Goal: Use online tool/utility: Utilize a website feature to perform a specific function

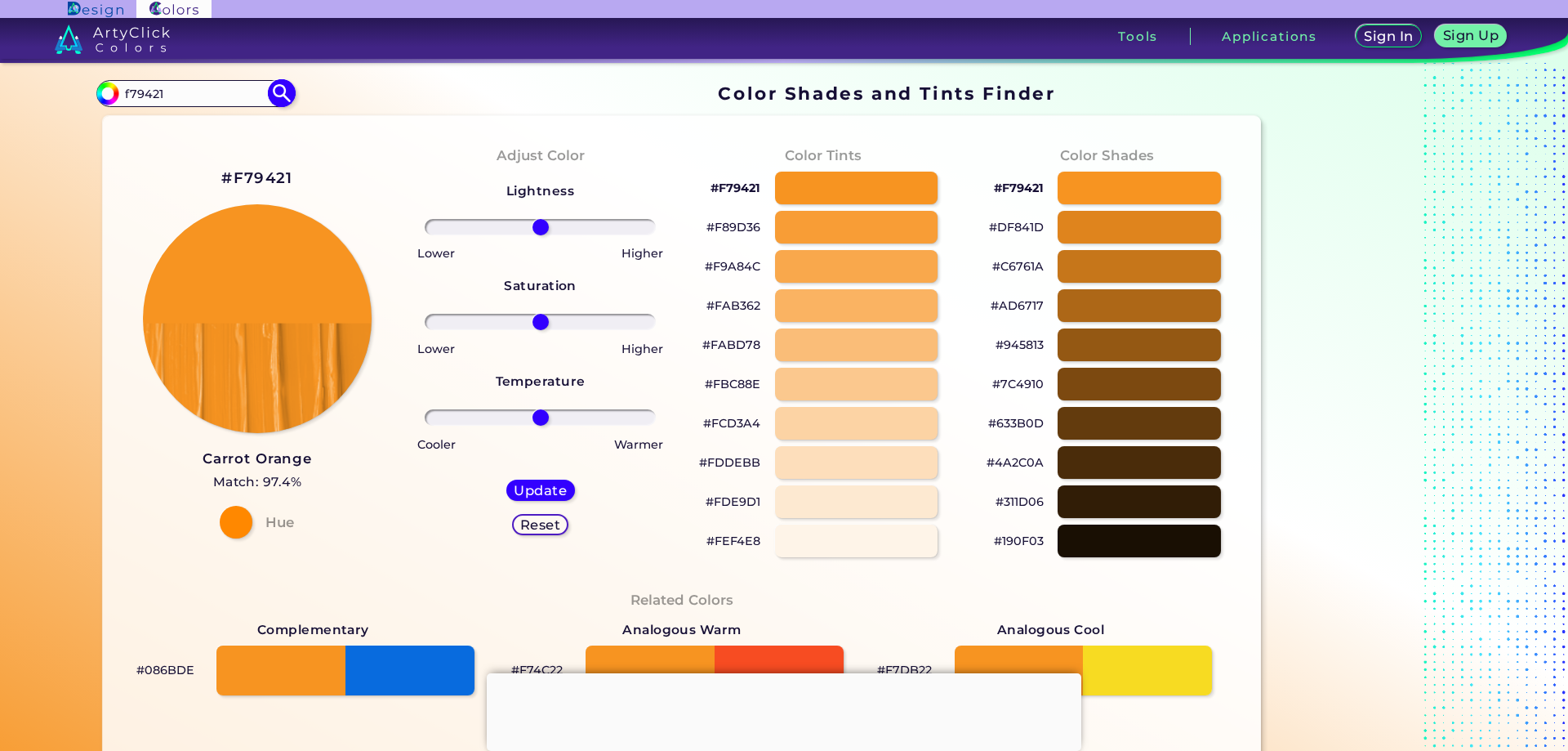
click at [108, 96] on input "#000000" at bounding box center [105, 90] width 20 height 20
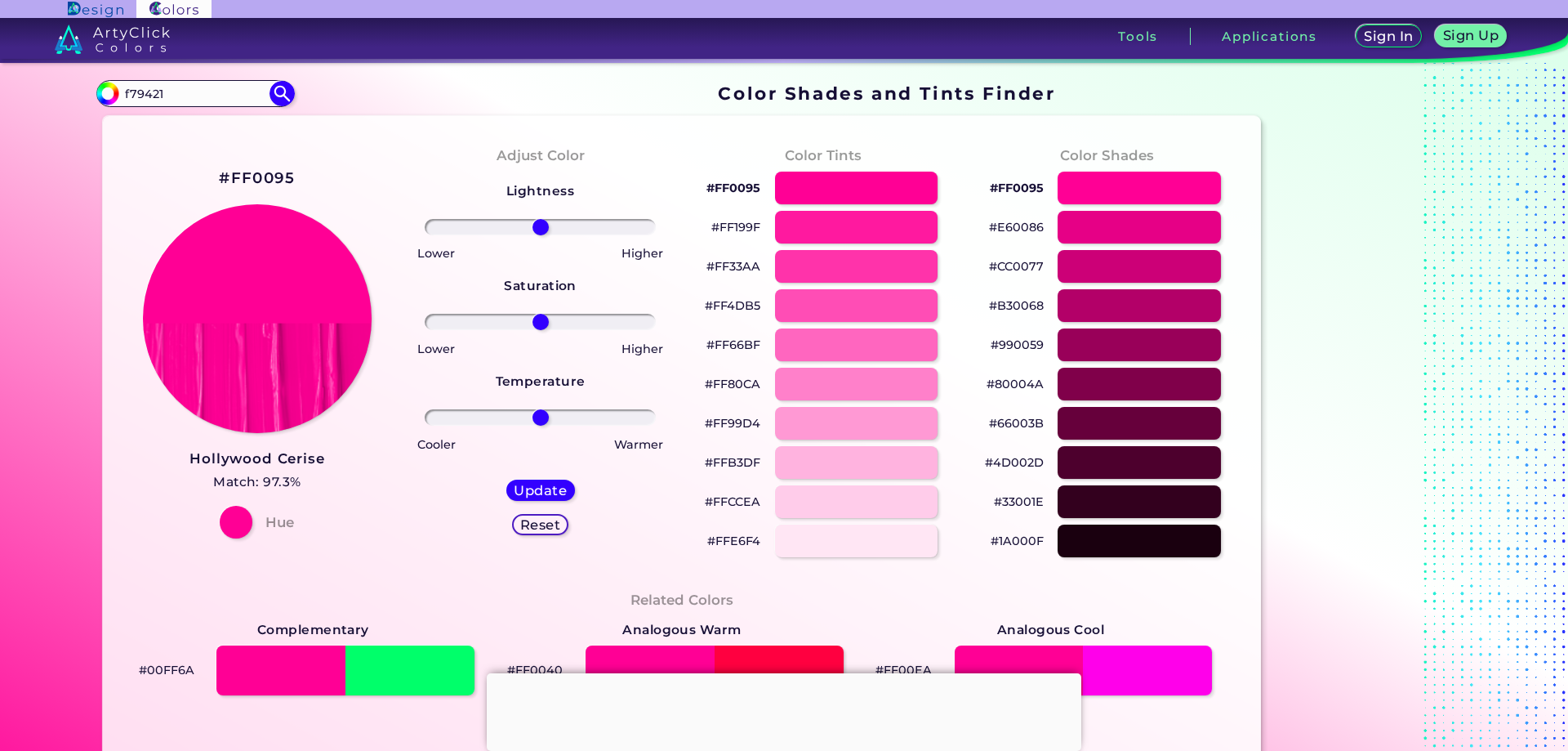
type input "#ff0095"
click at [1008, 380] on p "#80004A" at bounding box center [1014, 384] width 57 height 19
